Goal: Information Seeking & Learning: Learn about a topic

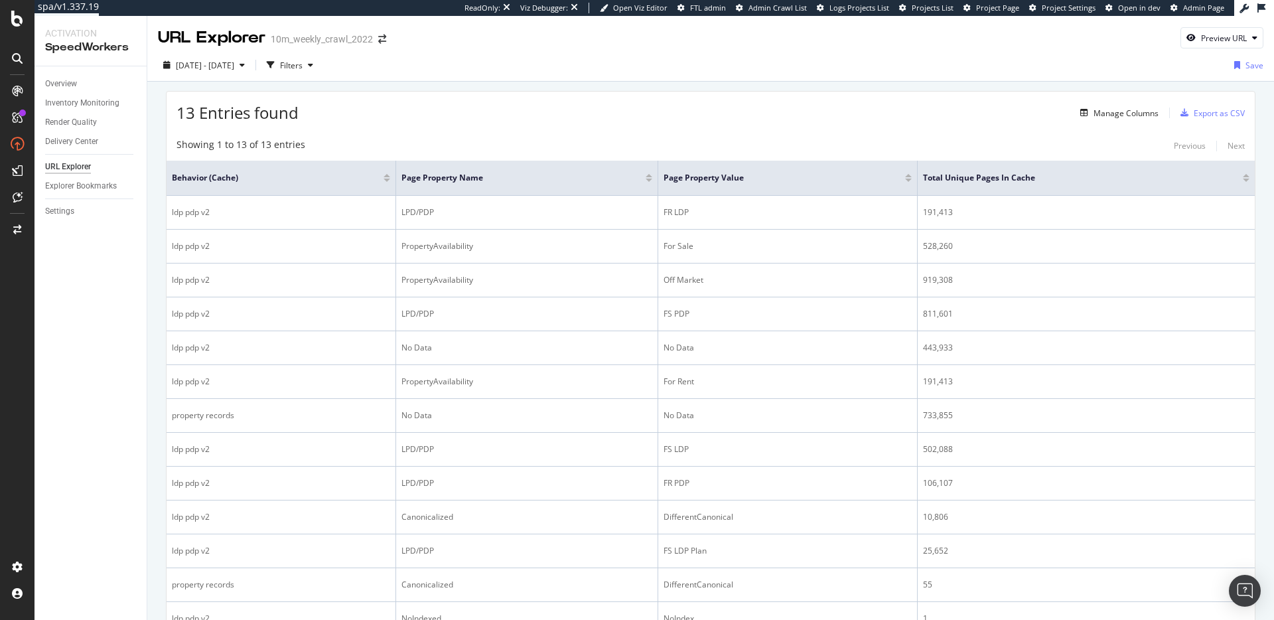
click at [540, 99] on div "13 Entries found Manage Columns Export as CSV" at bounding box center [711, 108] width 1089 height 33
click at [403, 78] on div "2025 Sep. 8th - Sep. 9th Filters Save" at bounding box center [710, 67] width 1127 height 27
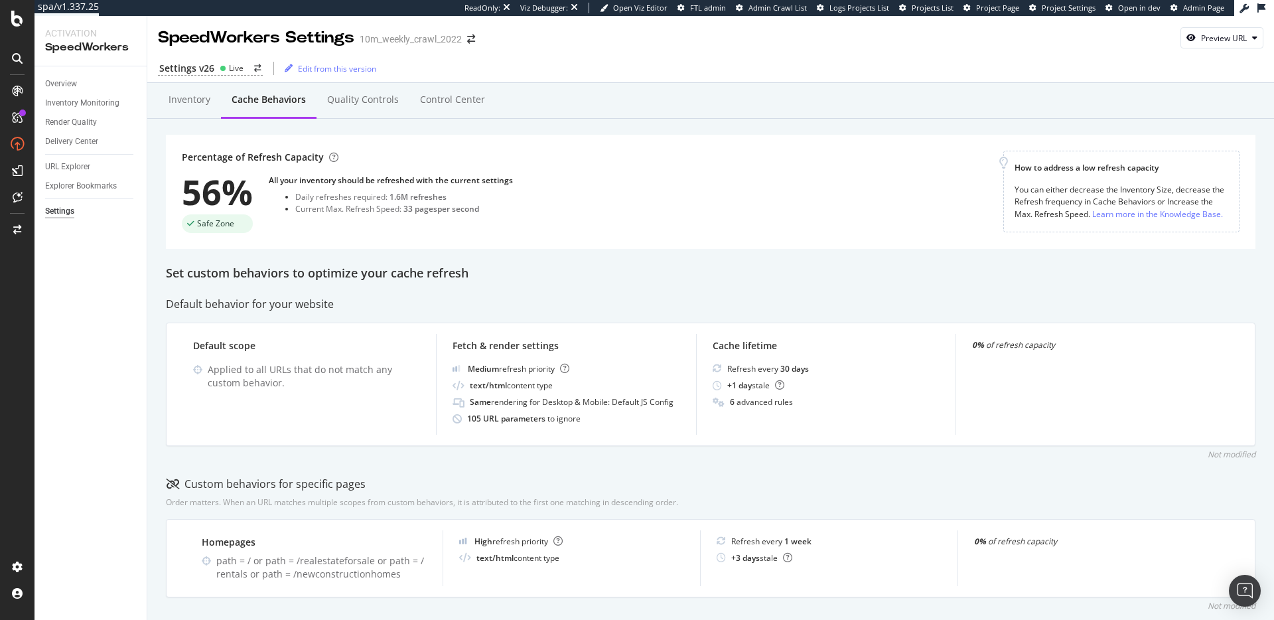
click at [385, 275] on div "Set custom behaviors to optimize your cache refresh" at bounding box center [711, 273] width 1090 height 17
click at [386, 275] on div "Set custom behaviors to optimize your cache refresh" at bounding box center [711, 273] width 1090 height 17
click at [433, 279] on div "Set custom behaviors to optimize your cache refresh" at bounding box center [711, 273] width 1090 height 17
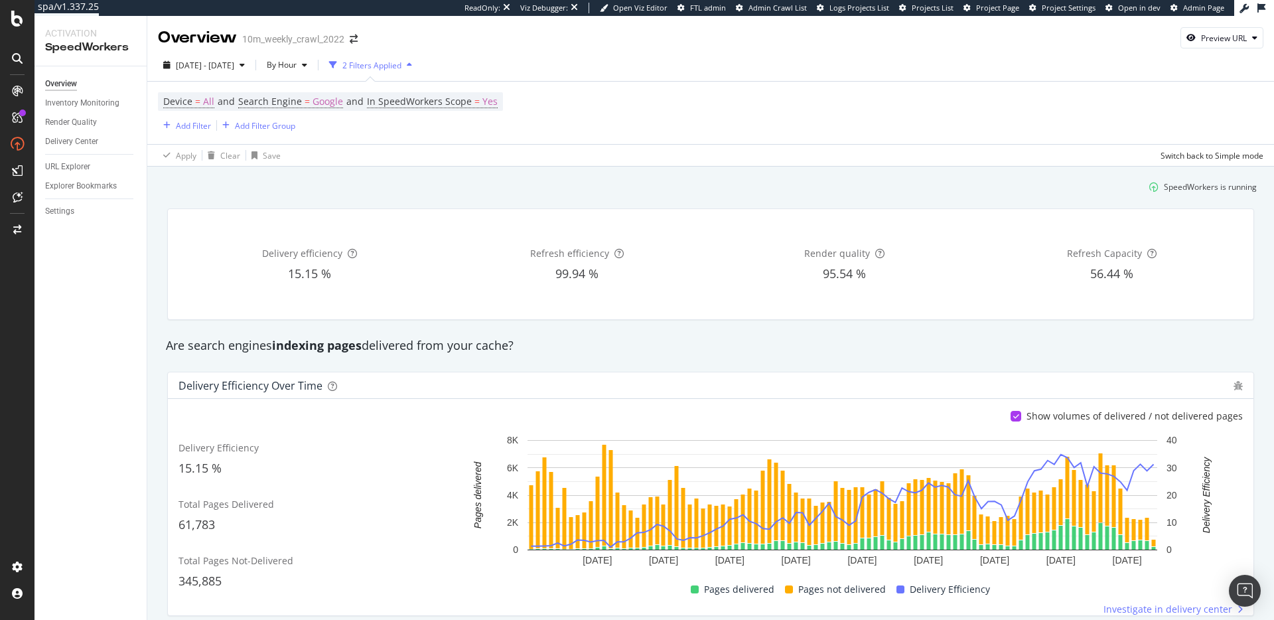
click at [897, 353] on div "Are search engines indexing pages delivered from your cache?" at bounding box center [710, 345] width 1103 height 17
click at [428, 347] on div "Are search engines indexing pages delivered from your cache?" at bounding box center [710, 345] width 1103 height 17
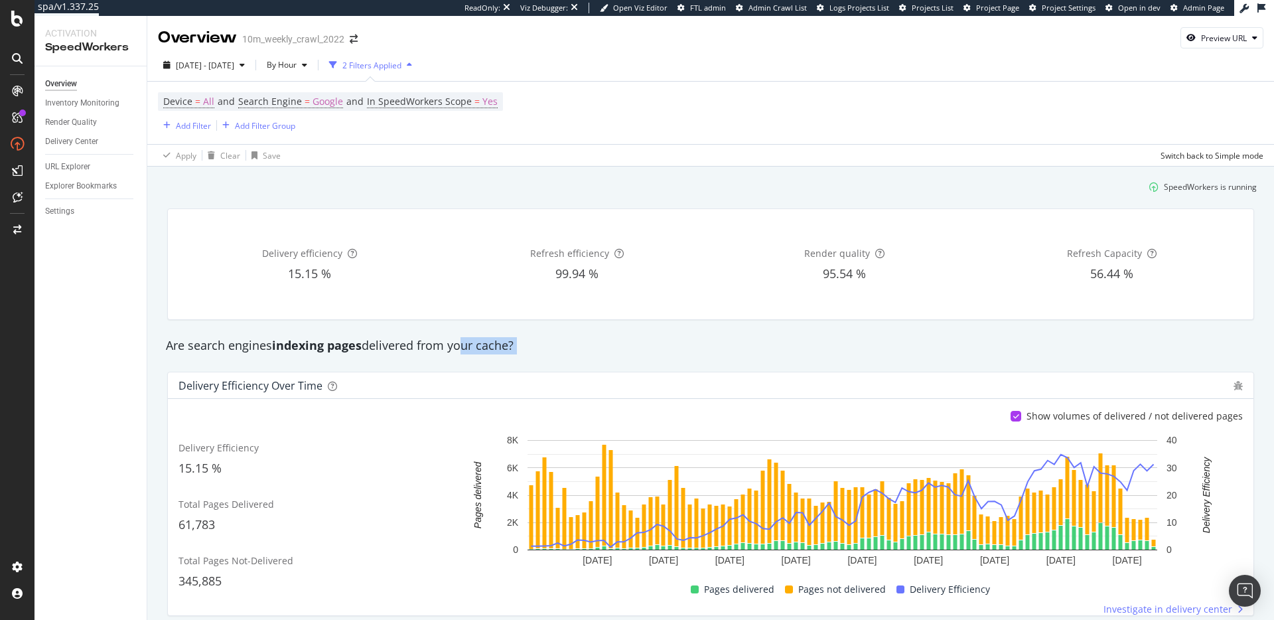
click at [459, 348] on div "Are search engines indexing pages delivered from your cache?" at bounding box center [710, 345] width 1103 height 17
click at [804, 341] on div "Are search engines indexing pages delivered from your cache?" at bounding box center [710, 345] width 1103 height 17
click at [76, 212] on link "Settings" at bounding box center [91, 211] width 92 height 14
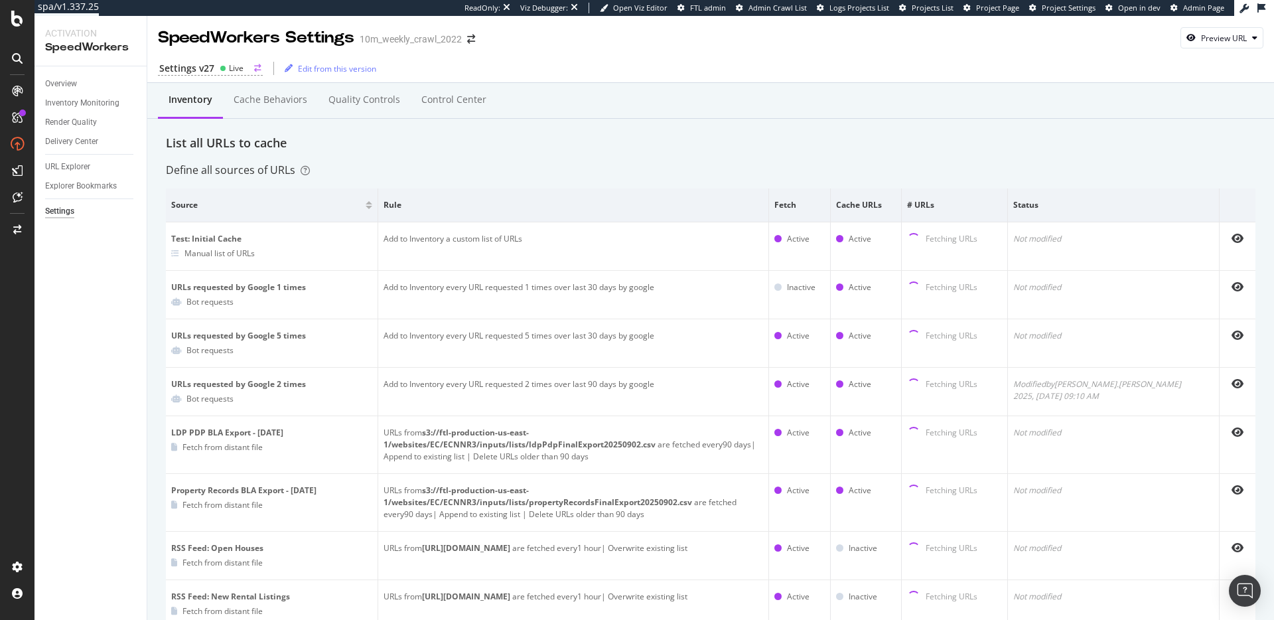
click at [223, 66] on circle at bounding box center [222, 68] width 5 height 5
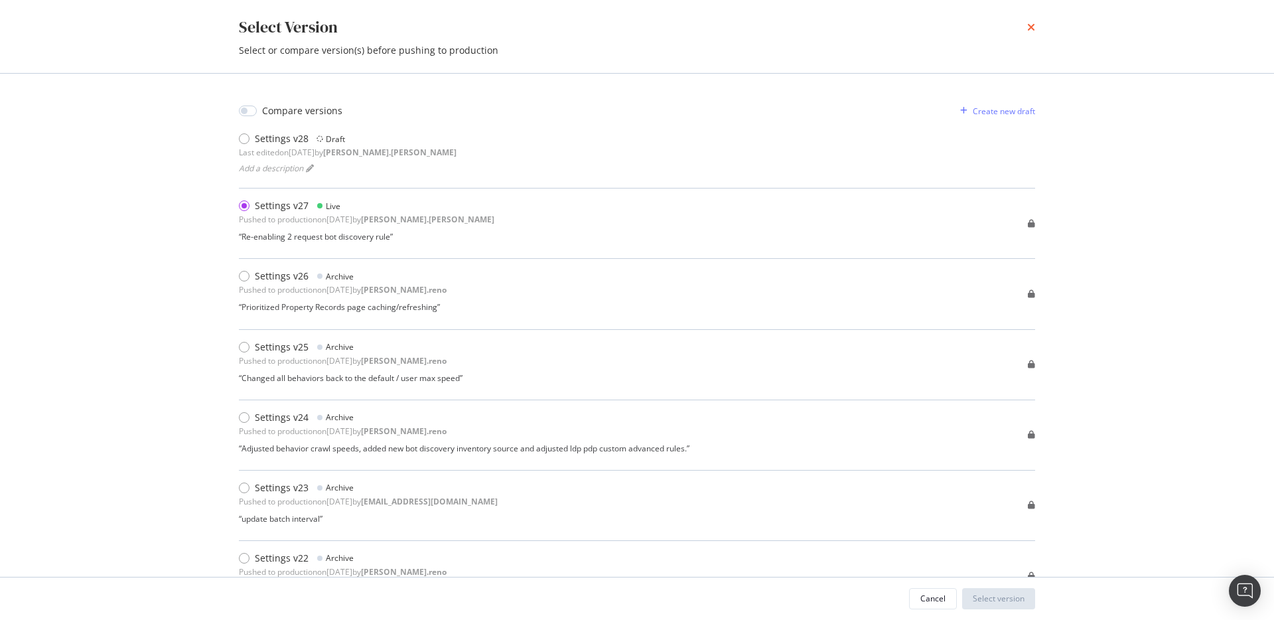
click at [1033, 30] on icon "times" at bounding box center [1031, 27] width 8 height 11
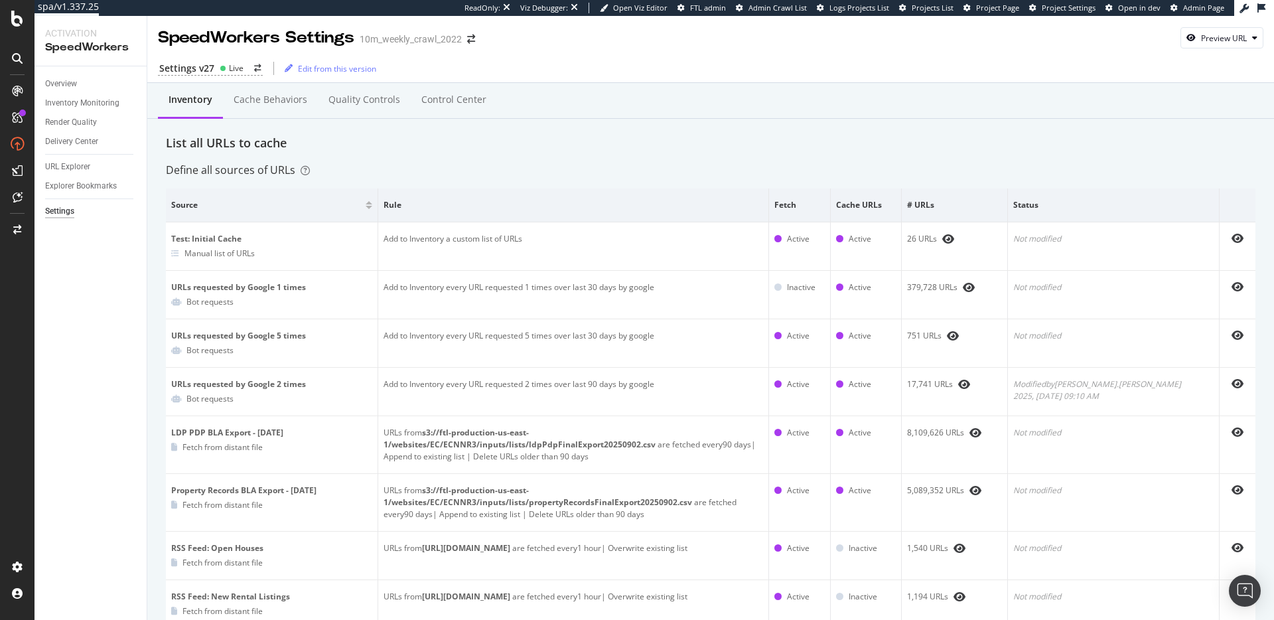
click at [672, 119] on div "Inventory Cache behaviors Quality Controls Control Center" at bounding box center [711, 113] width 1090 height 42
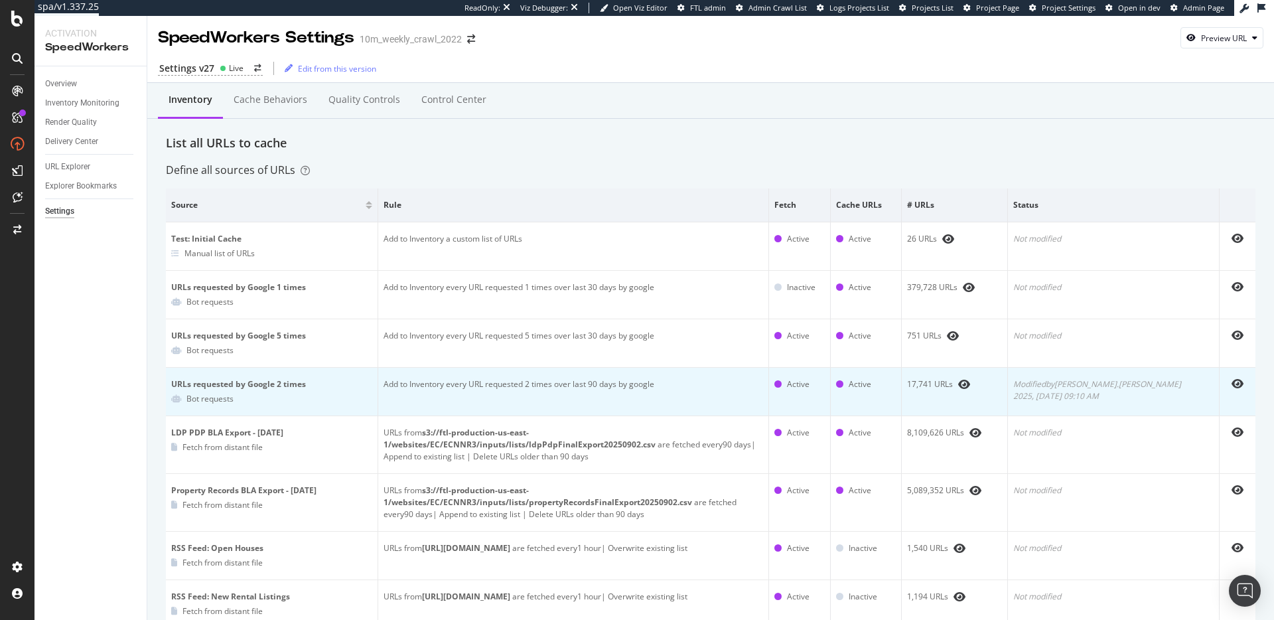
click at [982, 384] on div "17,741 URLs" at bounding box center [954, 384] width 95 height 12
click at [978, 384] on div "17,741 URLs" at bounding box center [954, 384] width 95 height 12
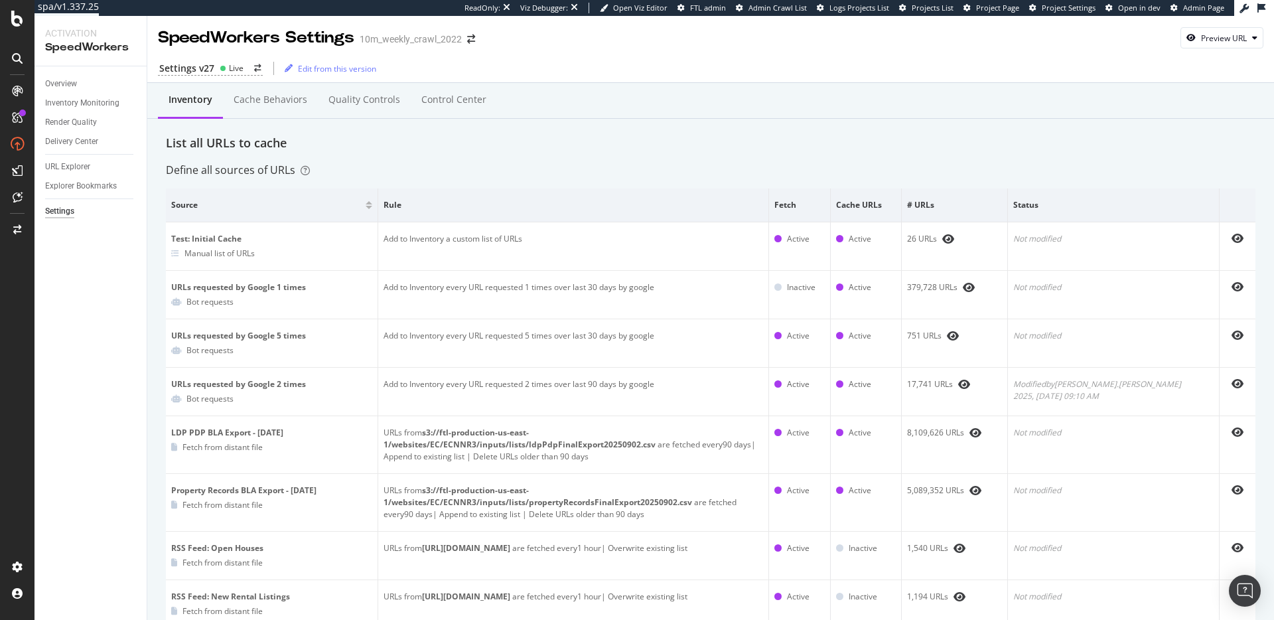
click at [640, 118] on div "Inventory Cache behaviors Quality Controls Control Center" at bounding box center [711, 113] width 1090 height 42
click at [619, 127] on div "Inventory Cache behaviors Quality Controls Control Center" at bounding box center [711, 113] width 1090 height 42
click at [569, 148] on div "List all URLs to cache" at bounding box center [711, 143] width 1090 height 17
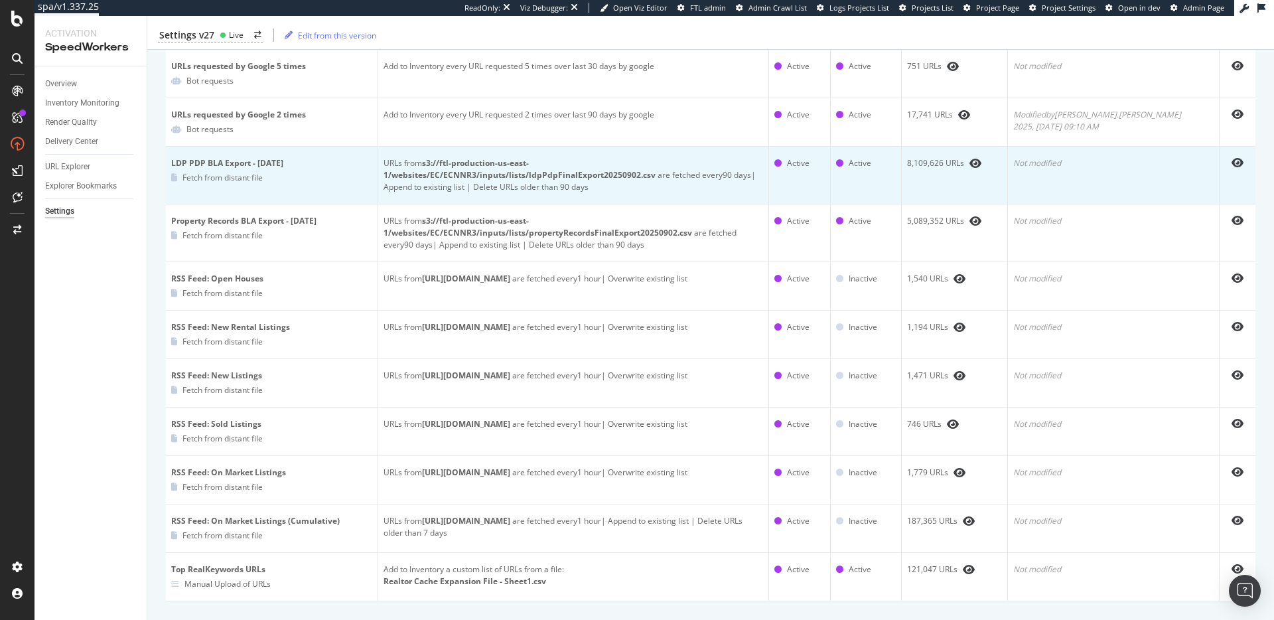
scroll to position [267, 0]
click at [551, 179] on b "s3://ftl-production-us-east-1/websites/EC/ECNNR3/inputs/lists/ldpPdpFinalExport…" at bounding box center [520, 171] width 272 height 23
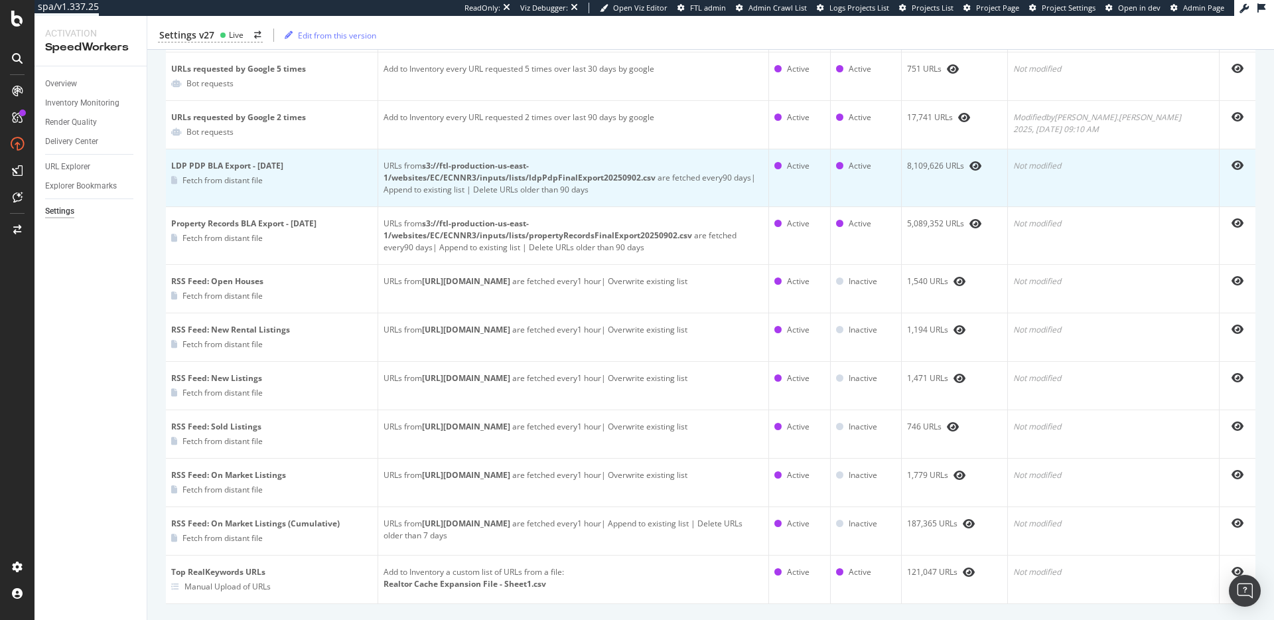
click at [546, 179] on b "s3://ftl-production-us-east-1/websites/EC/ECNNR3/inputs/lists/ldpPdpFinalExport…" at bounding box center [520, 171] width 272 height 23
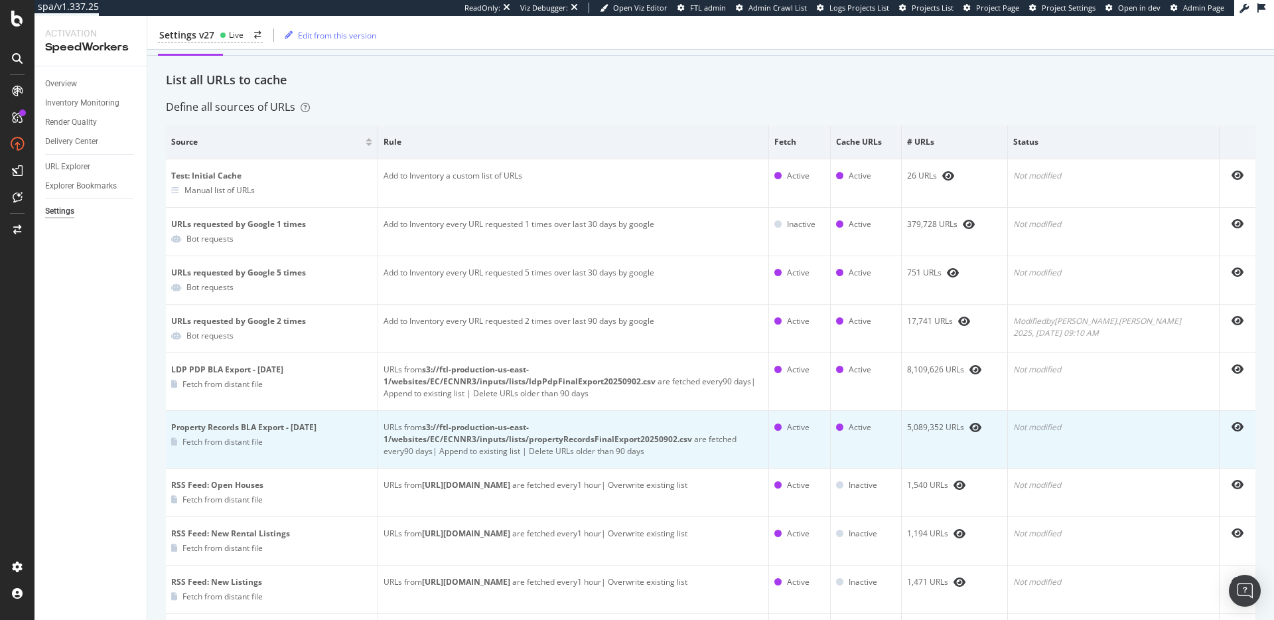
scroll to position [0, 0]
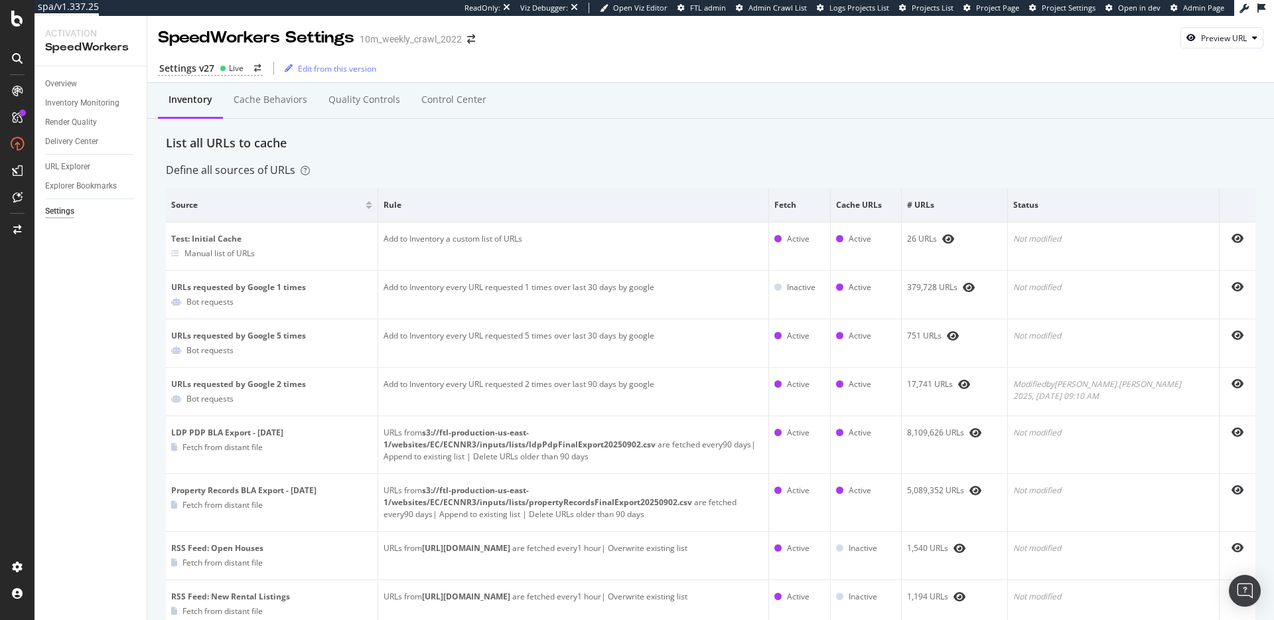
click at [220, 98] on div "Inventory" at bounding box center [190, 100] width 65 height 37
click at [222, 70] on circle at bounding box center [222, 68] width 5 height 5
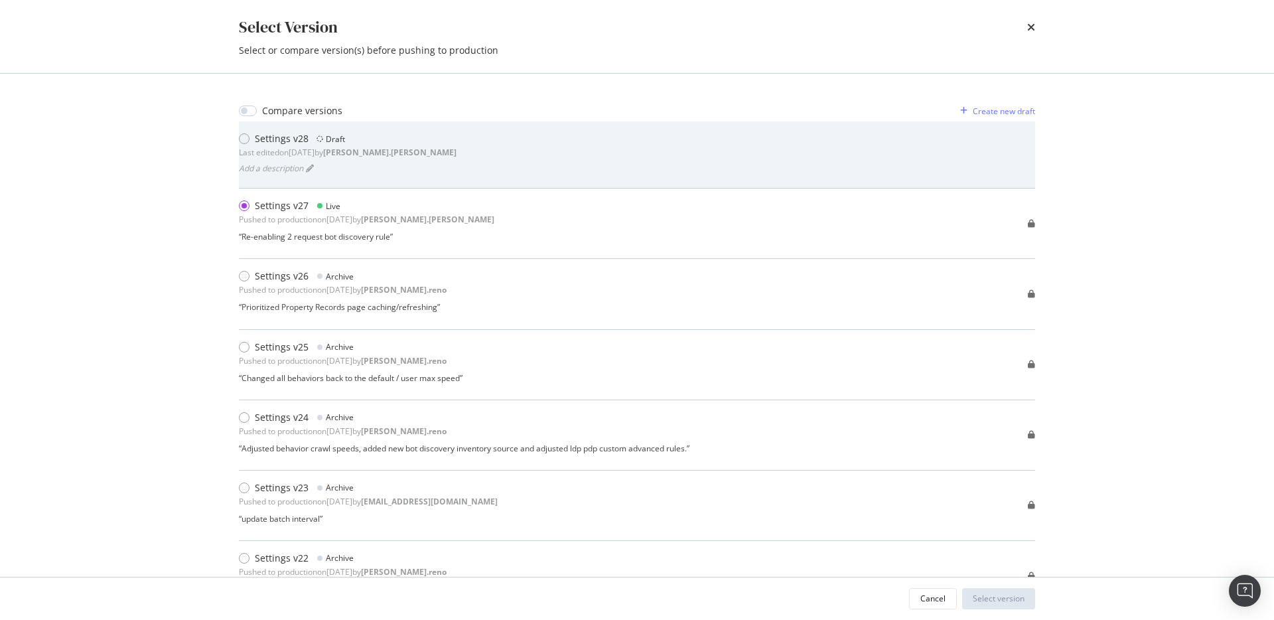
click at [461, 159] on div "Settings v28 Draft Last edited on 2025 Sep 12th by robert.salerno Add a descrip…" at bounding box center [637, 154] width 796 height 45
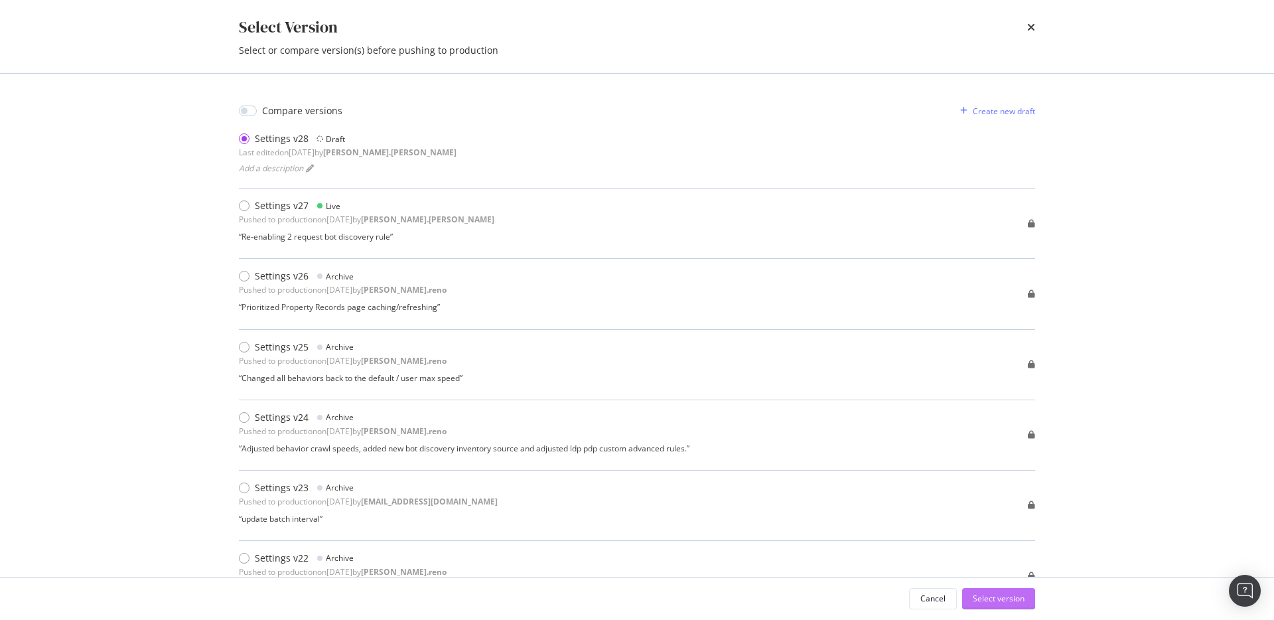
click at [1014, 594] on div "Select version" at bounding box center [999, 598] width 52 height 11
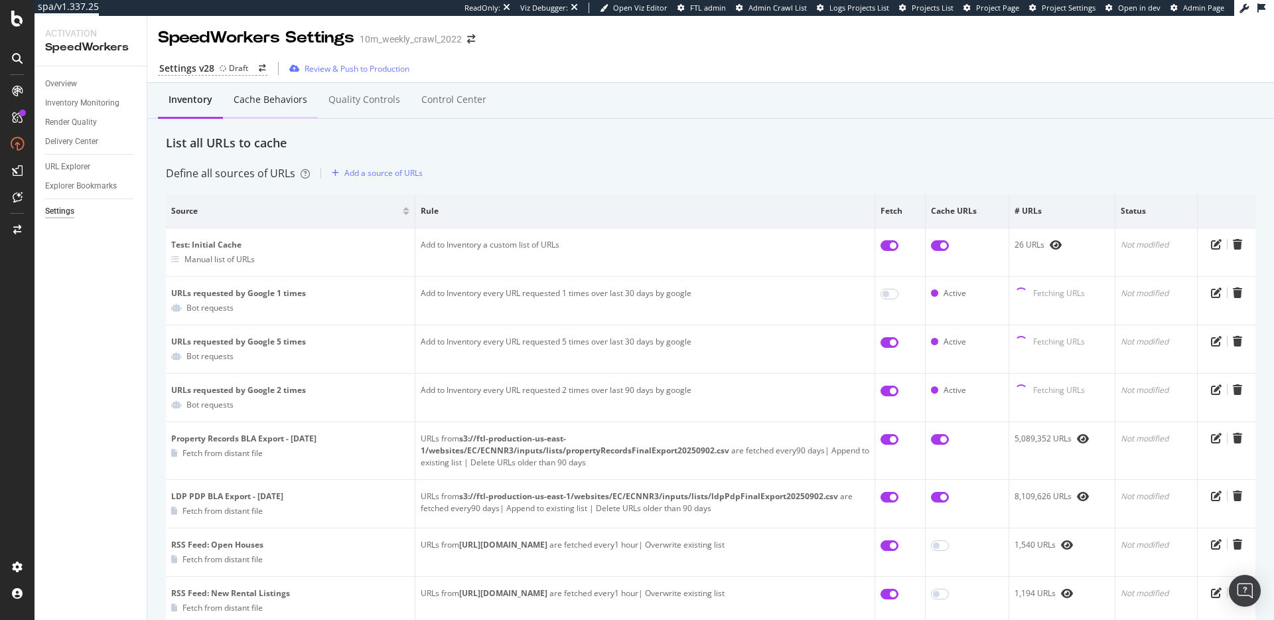
click at [256, 102] on div "Cache behaviors" at bounding box center [271, 99] width 74 height 13
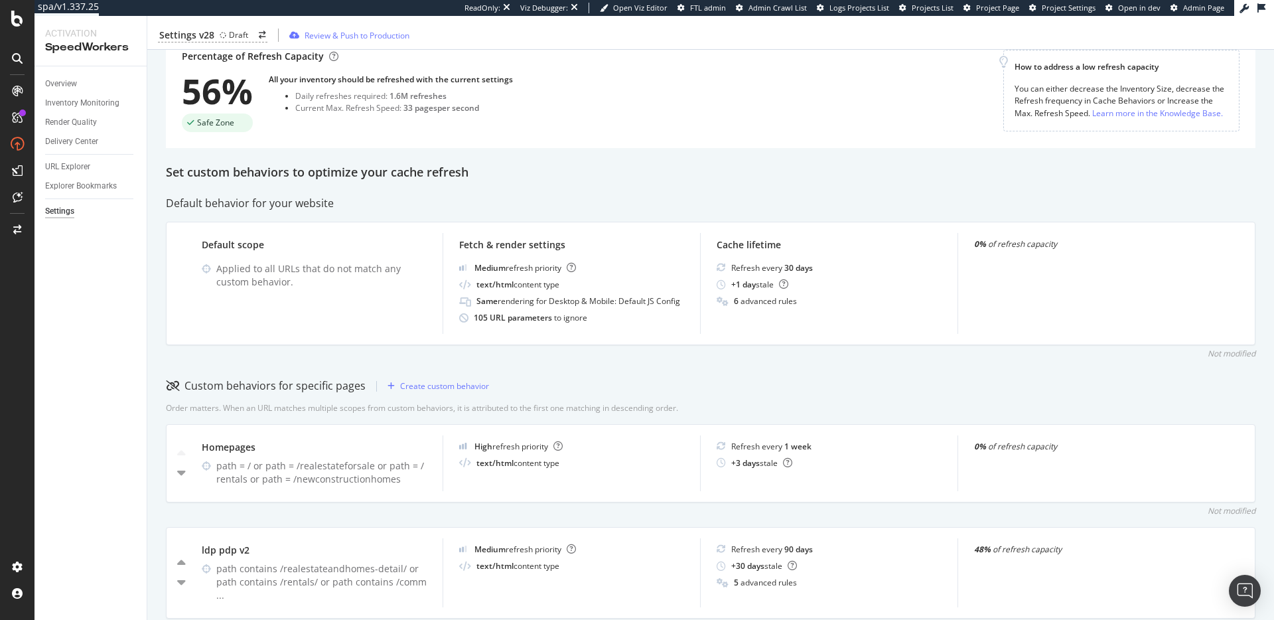
scroll to position [21, 0]
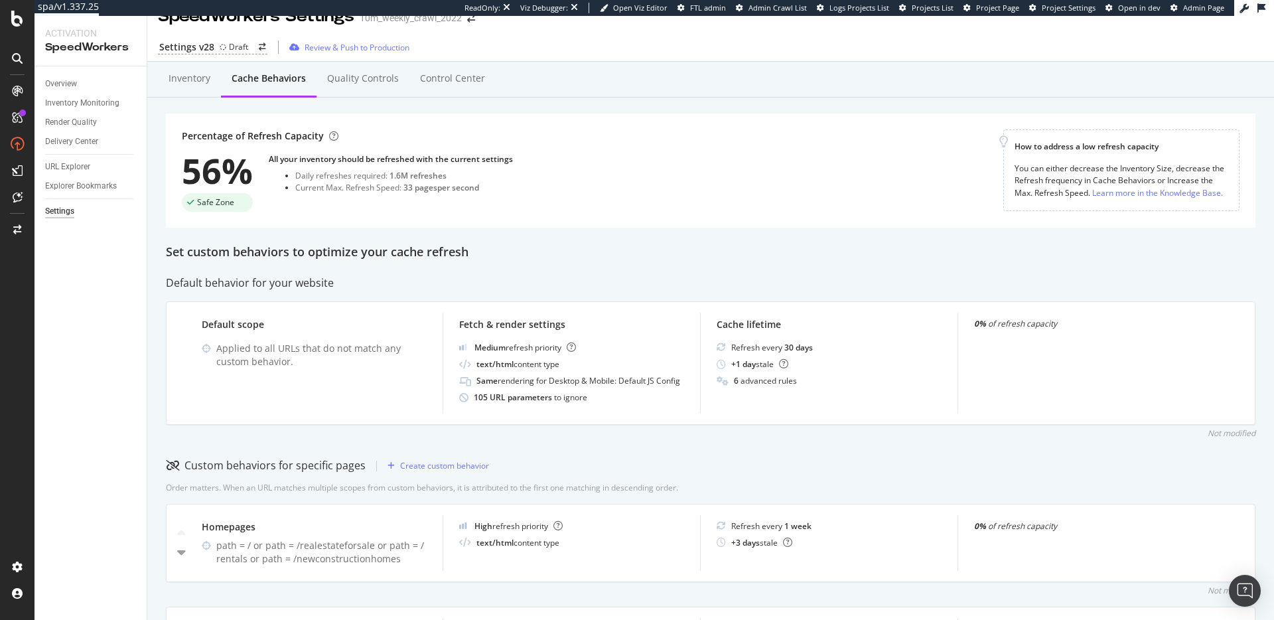
drag, startPoint x: 391, startPoint y: 175, endPoint x: 433, endPoint y: 177, distance: 41.8
click at [425, 175] on div "1.6M refreshes" at bounding box center [418, 175] width 57 height 11
click at [433, 177] on div "1.6M refreshes" at bounding box center [418, 175] width 57 height 11
click at [427, 248] on div "Set custom behaviors to optimize your cache refresh" at bounding box center [711, 252] width 1090 height 17
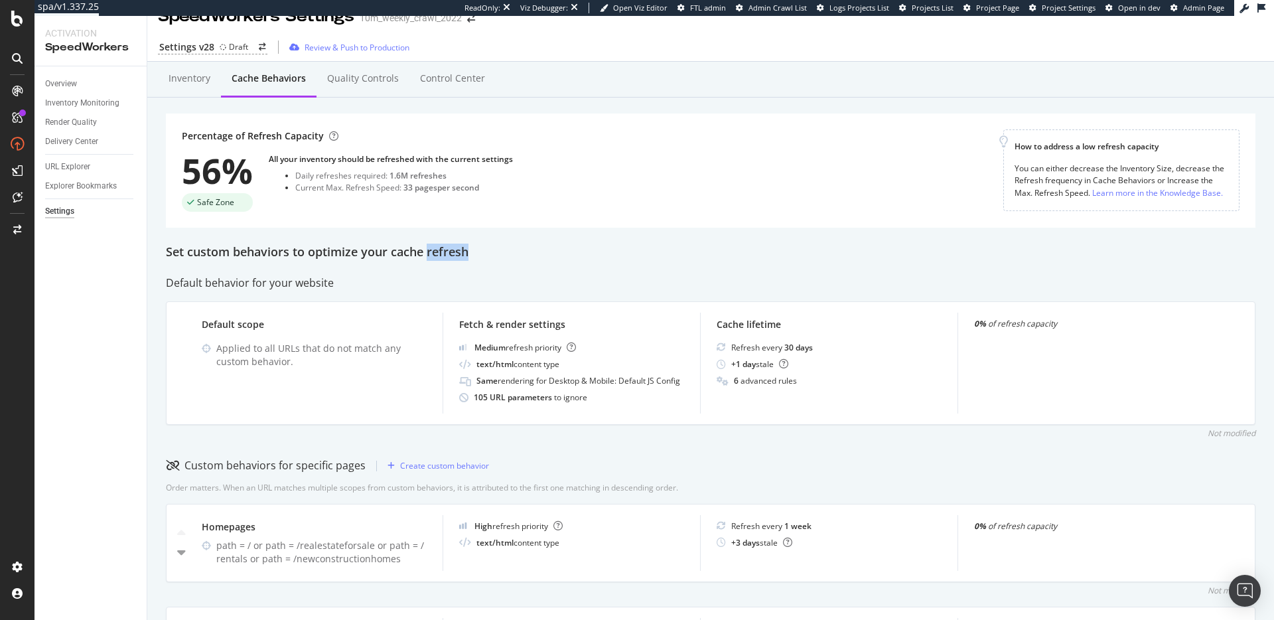
click at [427, 248] on div "Set custom behaviors to optimize your cache refresh" at bounding box center [711, 252] width 1090 height 17
drag, startPoint x: 427, startPoint y: 248, endPoint x: 437, endPoint y: 252, distance: 10.5
click at [427, 249] on div "Set custom behaviors to optimize your cache refresh" at bounding box center [711, 252] width 1090 height 17
click at [489, 256] on div "Set custom behaviors to optimize your cache refresh" at bounding box center [711, 252] width 1090 height 17
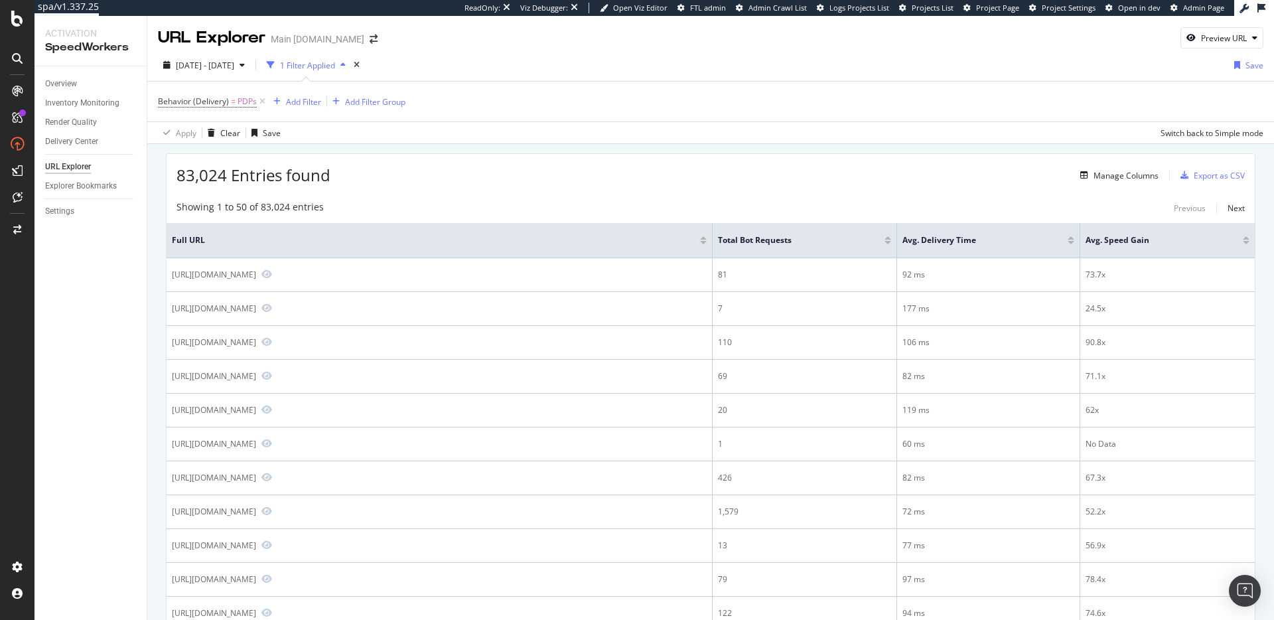
scroll to position [696, 0]
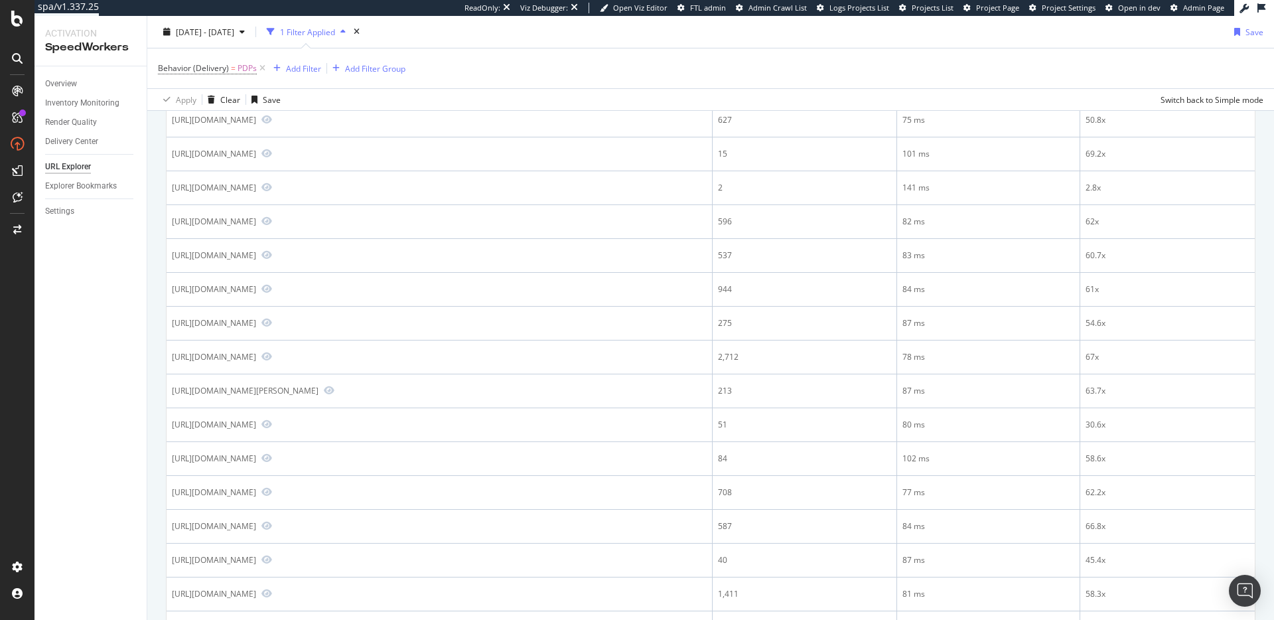
click at [998, 74] on div "Behavior (Delivery) = PDPs Add Filter Add Filter Group" at bounding box center [711, 68] width 1106 height 40
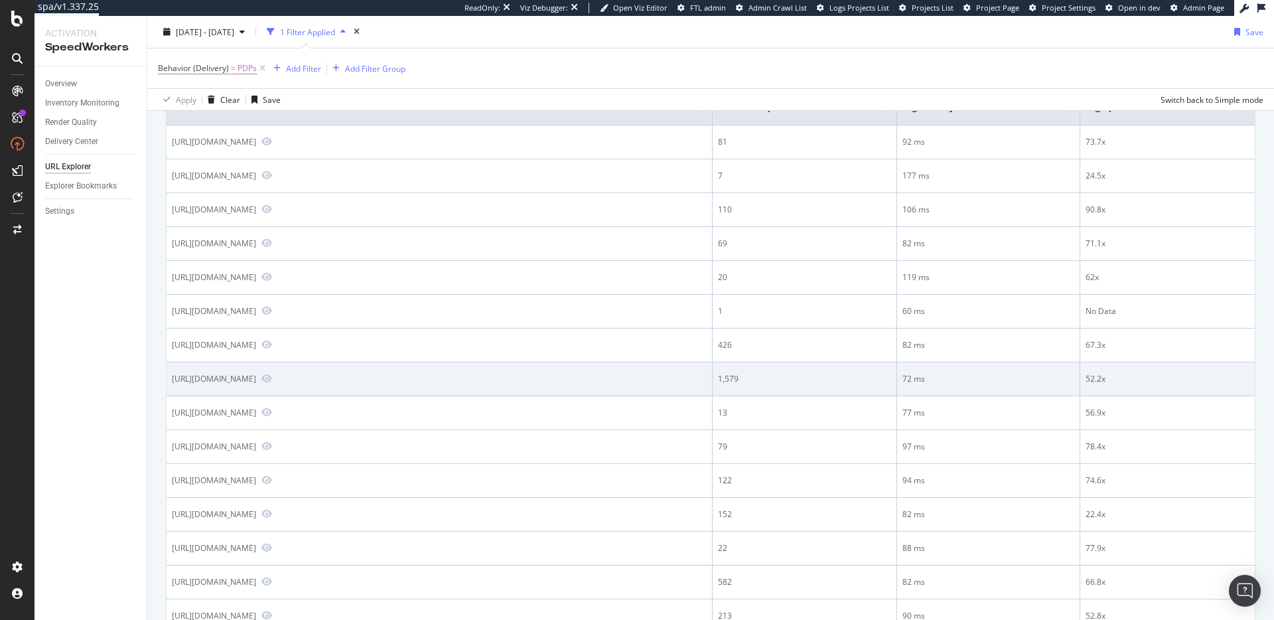
scroll to position [0, 0]
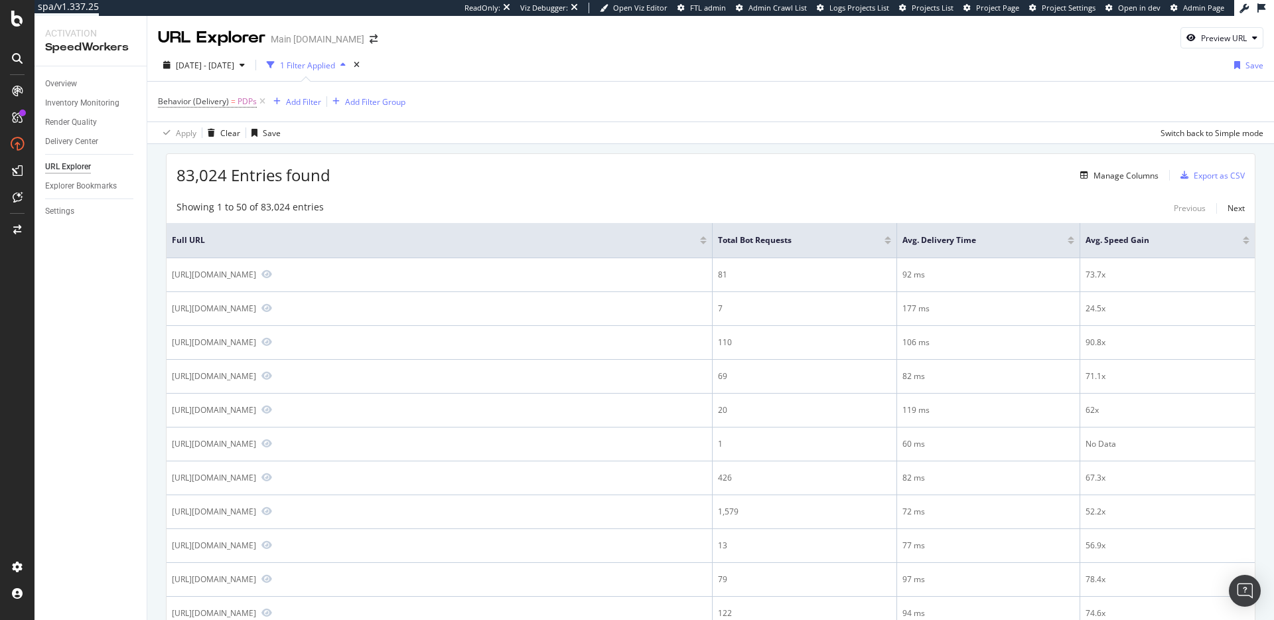
click at [233, 175] on span "83,024 Entries found" at bounding box center [254, 175] width 154 height 22
click at [418, 173] on div "83,024 Entries found Manage Columns Export as CSV" at bounding box center [711, 170] width 1089 height 33
